Goal: Task Accomplishment & Management: Manage account settings

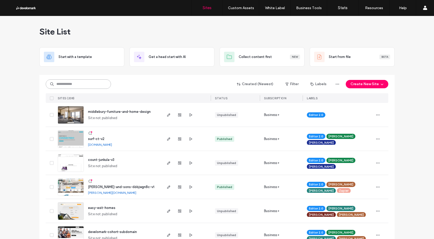
click at [71, 84] on input at bounding box center [78, 83] width 65 height 9
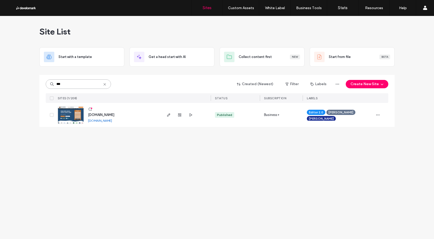
type input "***"
click at [83, 114] on img at bounding box center [71, 124] width 26 height 36
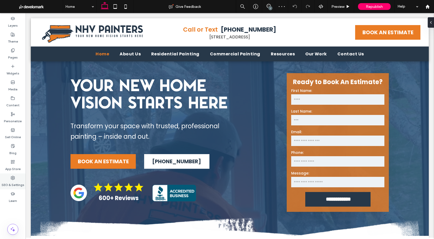
click at [14, 181] on label "SEO & Settings" at bounding box center [13, 183] width 23 height 7
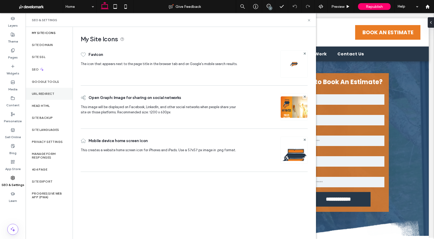
click at [45, 94] on label "URL Redirect" at bounding box center [43, 94] width 23 height 4
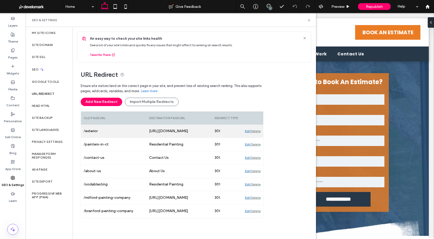
scroll to position [4, 0]
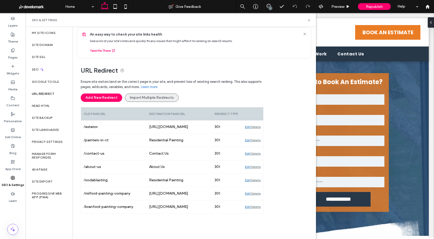
click at [161, 97] on button "Import Multiple Redirects" at bounding box center [152, 98] width 54 height 8
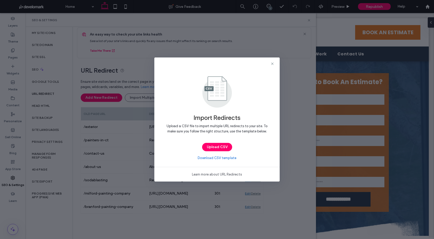
click at [225, 159] on link "Download CSV template" at bounding box center [217, 157] width 39 height 5
click at [273, 62] on icon at bounding box center [272, 64] width 4 height 4
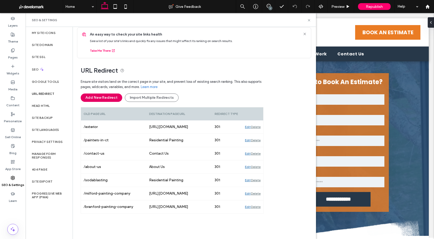
drag, startPoint x: 98, startPoint y: 97, endPoint x: 96, endPoint y: 100, distance: 3.4
click at [98, 97] on button "Add New Redirect" at bounding box center [102, 98] width 42 height 8
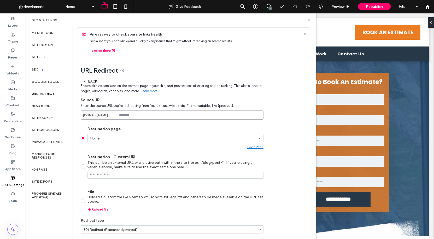
click at [129, 115] on input at bounding box center [172, 115] width 183 height 9
paste input "**********"
type input "**********"
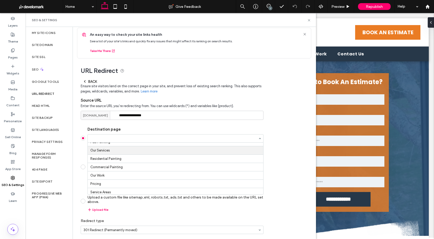
scroll to position [29, 0]
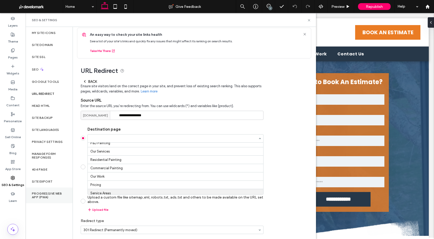
click at [68, 192] on div "Progressive Web App (PWA)" at bounding box center [49, 196] width 47 height 16
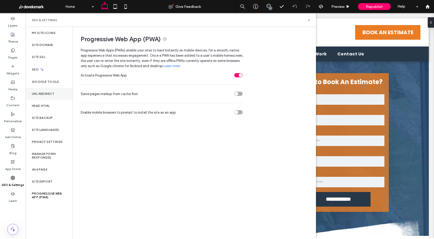
click at [45, 94] on label "URL Redirect" at bounding box center [43, 94] width 23 height 4
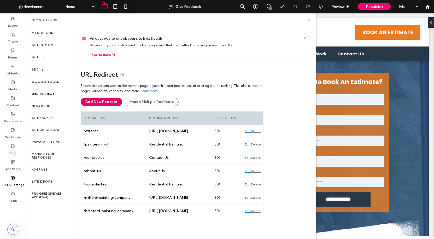
click at [94, 102] on button "Add New Redirect" at bounding box center [102, 102] width 42 height 8
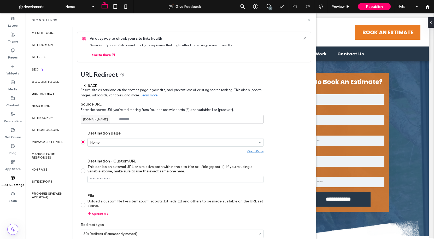
click at [143, 120] on input at bounding box center [172, 119] width 183 height 9
paste input "**********"
type input "**********"
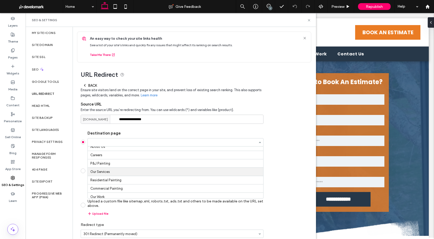
scroll to position [22, 0]
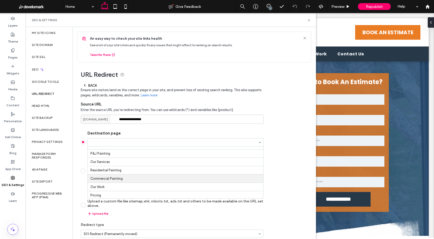
click at [81, 186] on section "Destination page Home About Us Careers P&J Painting Our Services Residential Pa…" at bounding box center [172, 173] width 183 height 94
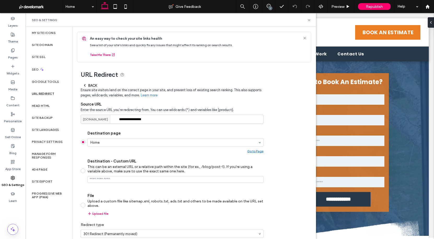
scroll to position [25, 0]
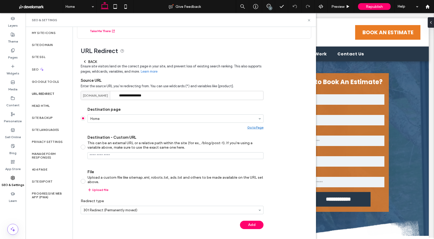
click at [83, 62] on icon at bounding box center [85, 62] width 4 height 4
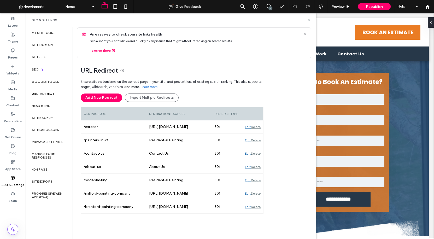
scroll to position [4, 0]
click at [13, 148] on label "Blog" at bounding box center [12, 151] width 7 height 7
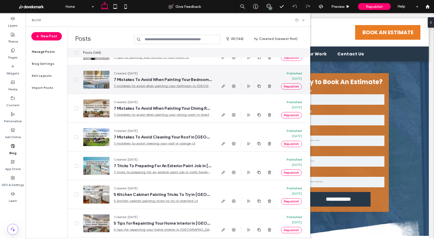
scroll to position [0, 0]
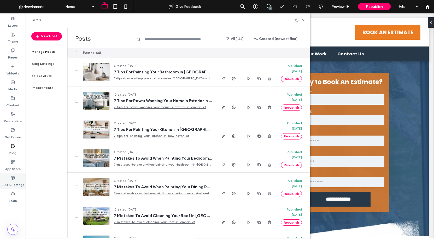
click at [16, 180] on div "SEO & Settings" at bounding box center [13, 182] width 26 height 16
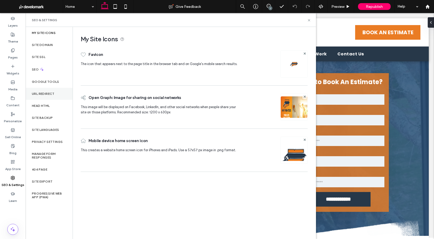
click at [39, 94] on label "URL Redirect" at bounding box center [43, 94] width 23 height 4
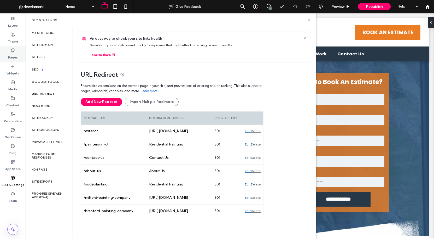
click at [10, 55] on label "Pages" at bounding box center [13, 56] width 10 height 7
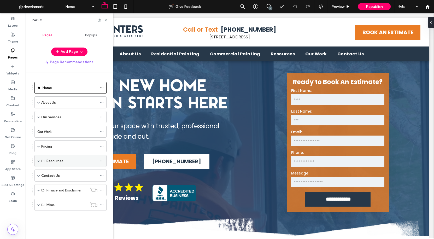
click at [38, 161] on span at bounding box center [38, 161] width 3 height 3
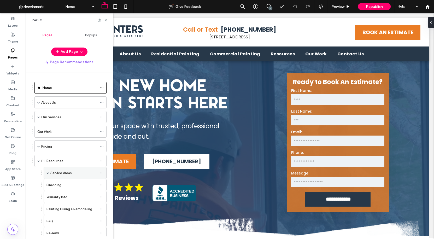
click at [60, 173] on label "Service Areas" at bounding box center [60, 173] width 21 height 9
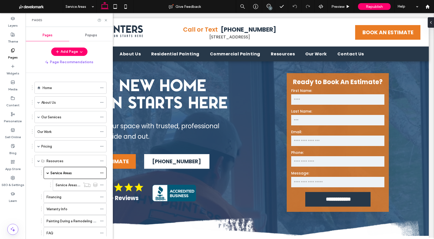
click at [69, 185] on div at bounding box center [217, 119] width 434 height 239
click at [101, 184] on icon at bounding box center [102, 185] width 4 height 4
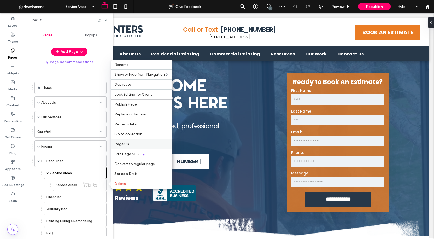
click at [131, 143] on label "Page URL" at bounding box center [141, 144] width 55 height 4
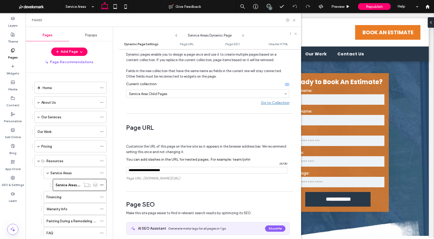
scroll to position [28, 0]
drag, startPoint x: 175, startPoint y: 171, endPoint x: 129, endPoint y: 171, distance: 46.0
click at [129, 171] on div "/ 24 / 130" at bounding box center [206, 169] width 161 height 7
click at [11, 181] on label "SEO & Settings" at bounding box center [13, 183] width 23 height 7
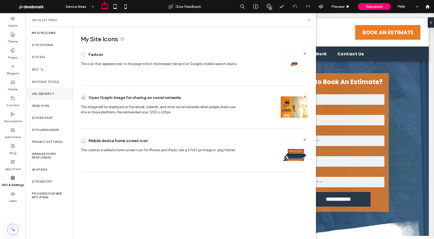
click at [47, 93] on label "URL Redirect" at bounding box center [43, 94] width 23 height 4
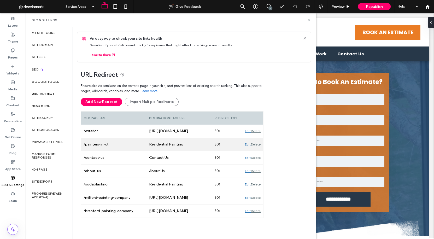
scroll to position [4, 0]
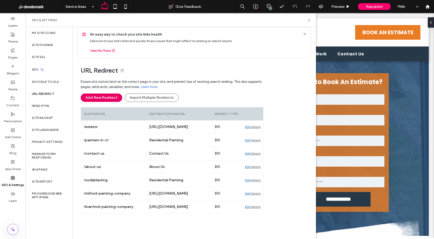
click at [101, 98] on button "Add New Redirect" at bounding box center [102, 98] width 42 height 8
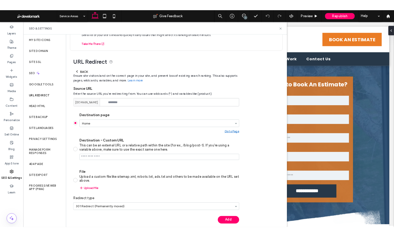
scroll to position [25, 0]
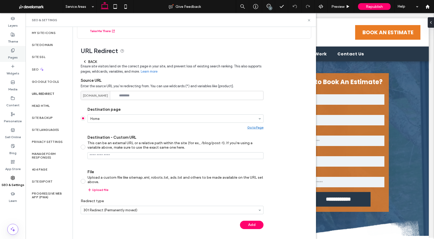
click at [11, 52] on icon at bounding box center [13, 50] width 4 height 4
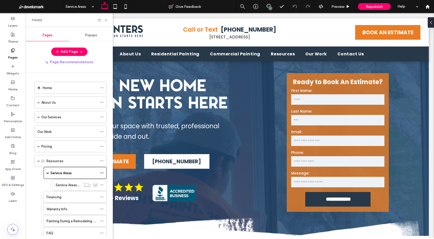
click at [71, 186] on label "Service Areas Dynamic Page" at bounding box center [78, 185] width 45 height 9
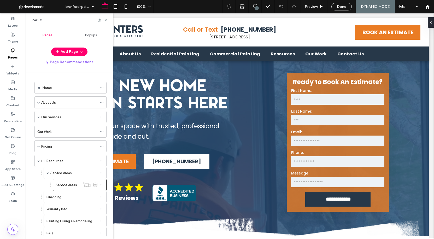
click at [102, 185] on div at bounding box center [217, 119] width 434 height 239
click at [105, 20] on icon at bounding box center [106, 20] width 4 height 4
